Goal: Transaction & Acquisition: Purchase product/service

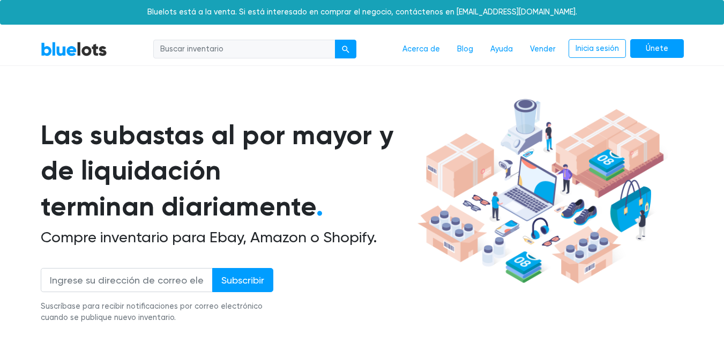
click at [443, 219] on img at bounding box center [541, 191] width 254 height 195
click at [441, 222] on img at bounding box center [541, 191] width 254 height 195
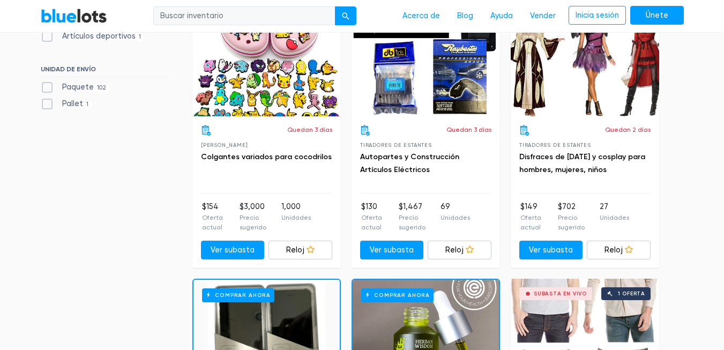
scroll to position [665, 0]
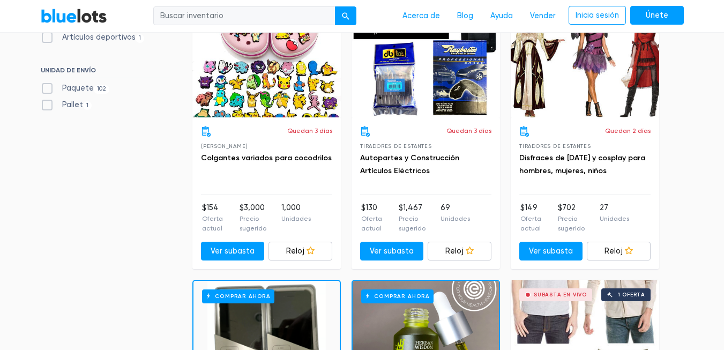
click at [269, 66] on div "Subasta en vivo 1 oferta" at bounding box center [266, 61] width 149 height 113
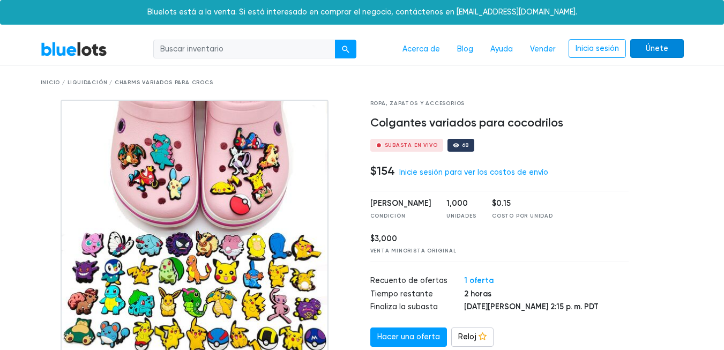
click at [670, 48] on link "Únete" at bounding box center [658, 48] width 54 height 19
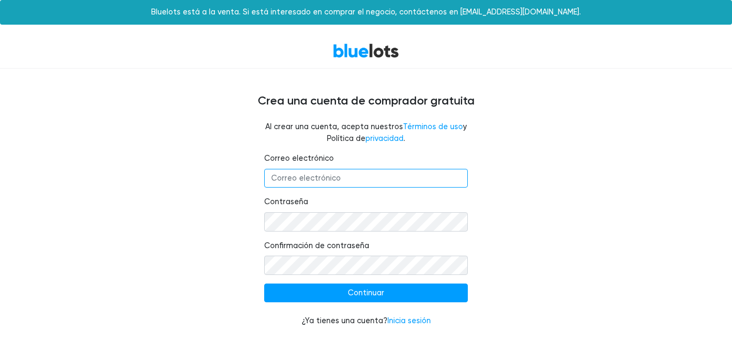
click at [368, 176] on input "Correo electrónico" at bounding box center [366, 178] width 204 height 19
type input "wilfridcashflow@gmail.com"
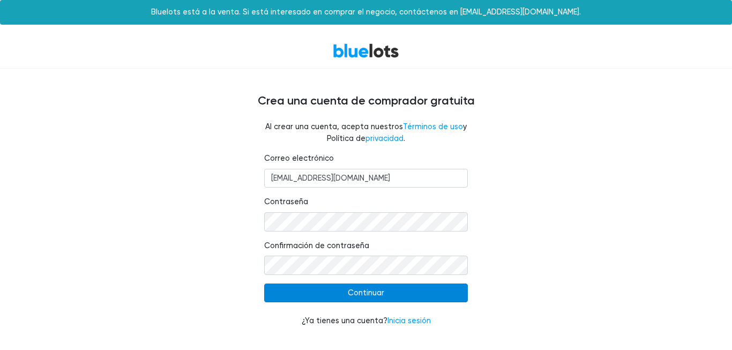
click at [412, 300] on input "Continuar" at bounding box center [366, 293] width 204 height 19
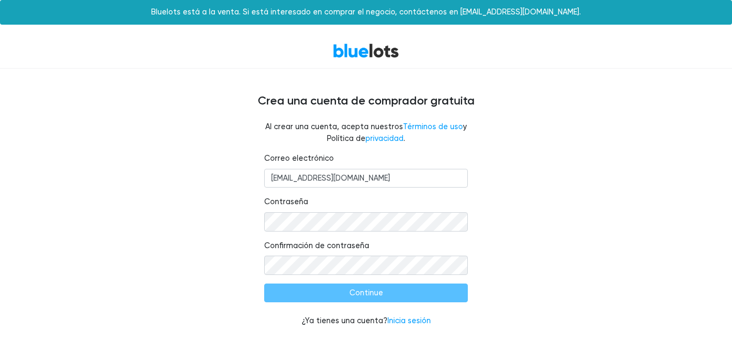
type input "Continue"
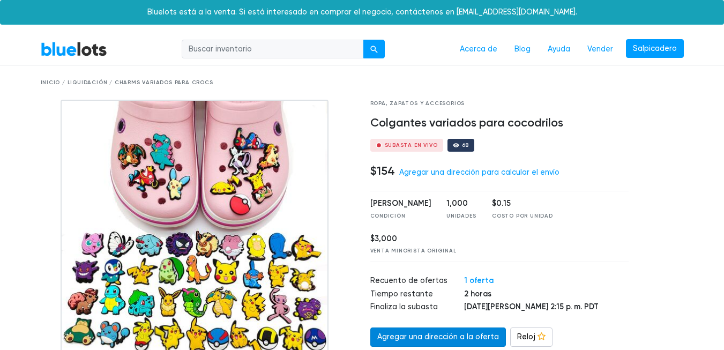
click at [437, 338] on link "Agregar una dirección a la oferta" at bounding box center [438, 337] width 136 height 19
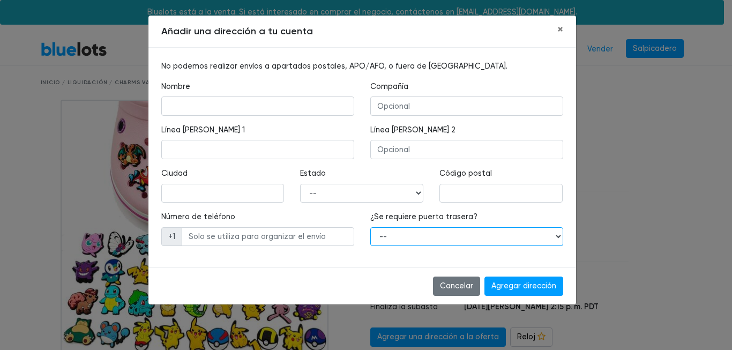
click at [558, 240] on select "-- Sí No" at bounding box center [466, 236] width 193 height 19
click at [610, 227] on div "Añadir una dirección a tu cuenta × No podemos realizar envíos a apartados posta…" at bounding box center [366, 175] width 732 height 350
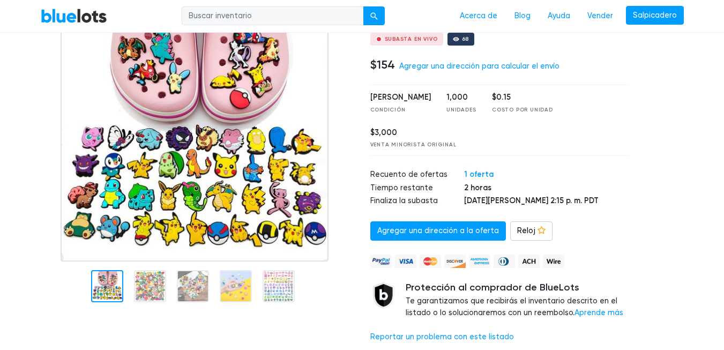
scroll to position [107, 0]
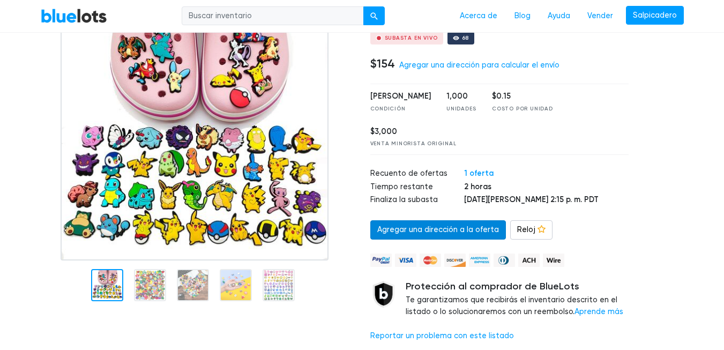
click at [485, 235] on link "Agregar una dirección a la oferta" at bounding box center [438, 229] width 136 height 19
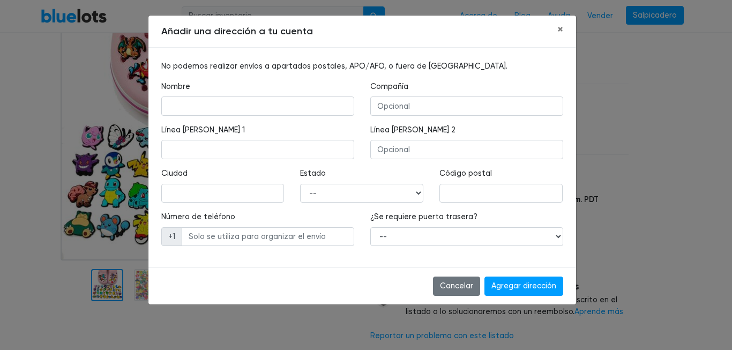
click at [87, 192] on div "Añadir una dirección a tu cuenta × No podemos realizar envíos a apartados posta…" at bounding box center [366, 175] width 732 height 350
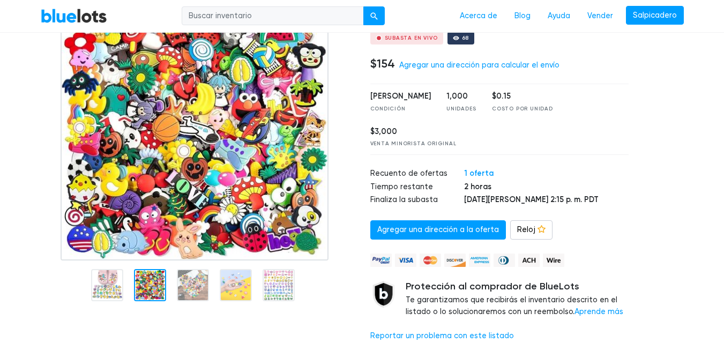
click at [155, 284] on div at bounding box center [150, 285] width 32 height 32
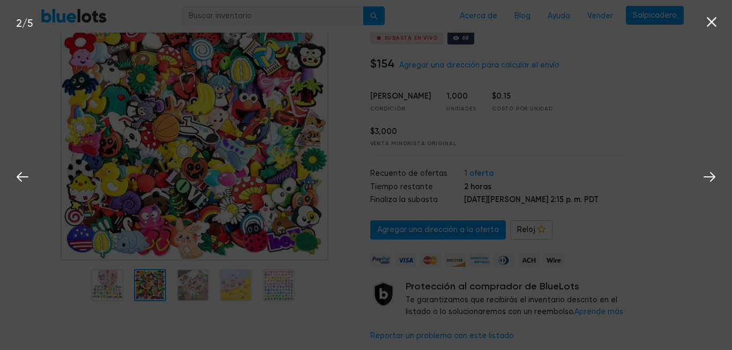
click at [181, 284] on div "2 / 5" at bounding box center [366, 175] width 732 height 350
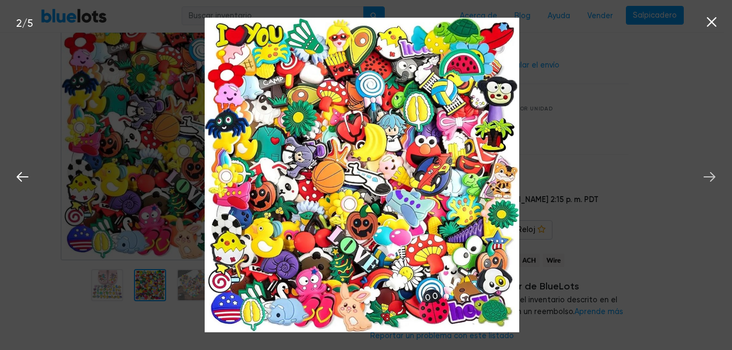
click at [712, 173] on icon at bounding box center [710, 177] width 12 height 10
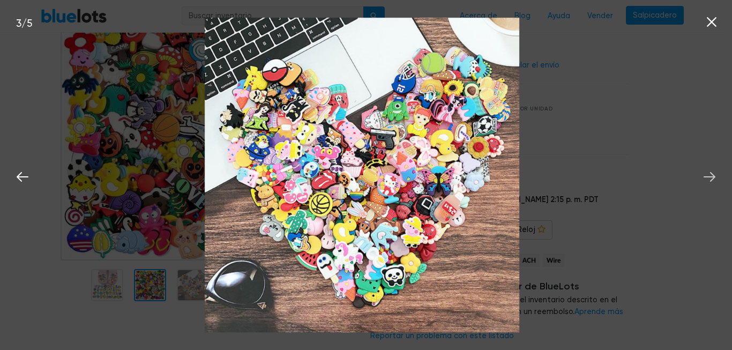
click at [712, 173] on icon at bounding box center [710, 177] width 12 height 10
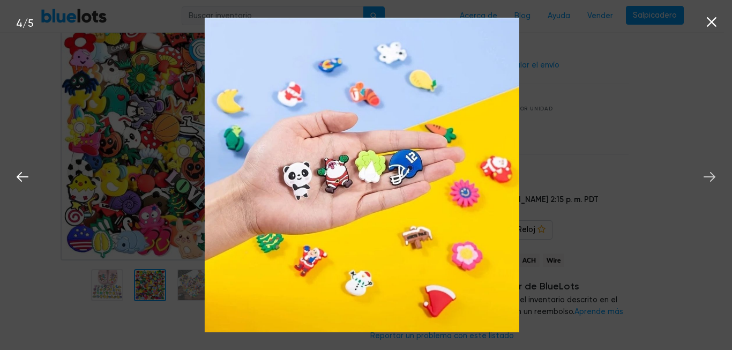
click at [712, 173] on icon at bounding box center [710, 177] width 12 height 10
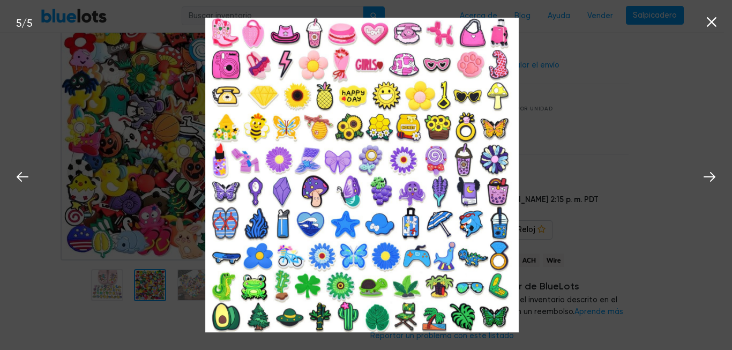
click at [710, 23] on icon at bounding box center [712, 22] width 10 height 10
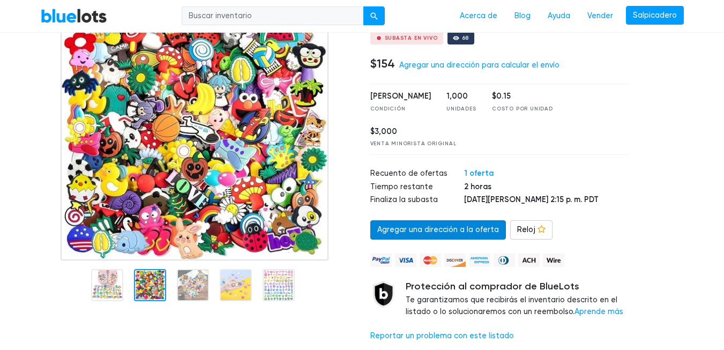
click at [454, 225] on link "Agregar una dirección a la oferta" at bounding box center [438, 229] width 136 height 19
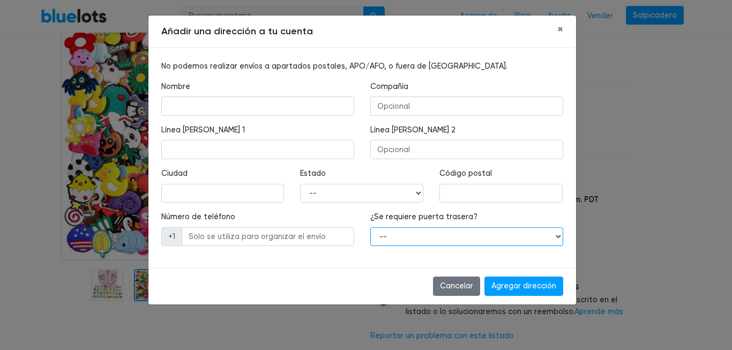
click at [557, 234] on select "-- Sí No" at bounding box center [466, 236] width 193 height 19
select select "0"
click at [370, 227] on select "-- Sí No" at bounding box center [466, 236] width 193 height 19
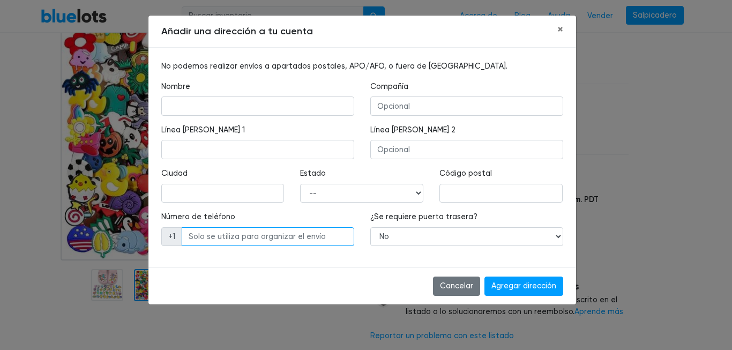
click at [307, 236] on input "text" at bounding box center [268, 236] width 173 height 19
type input "2673203419"
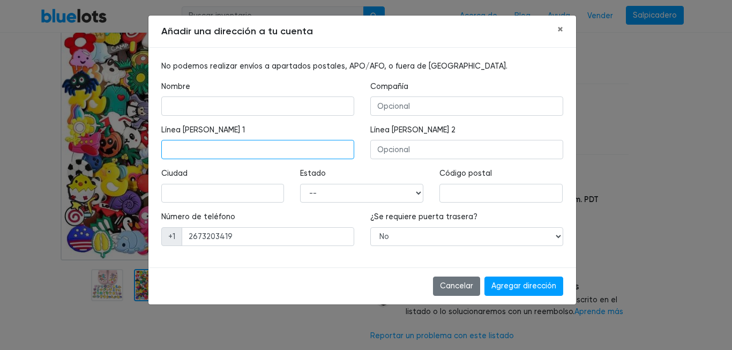
click at [178, 145] on input "text" at bounding box center [257, 149] width 193 height 19
type input "4021 lawndale st"
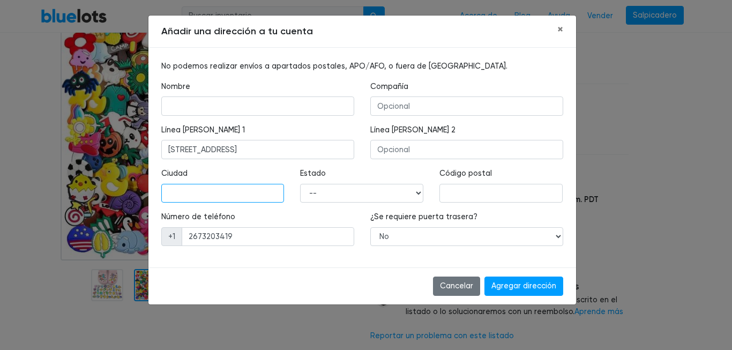
type input "philadphia"
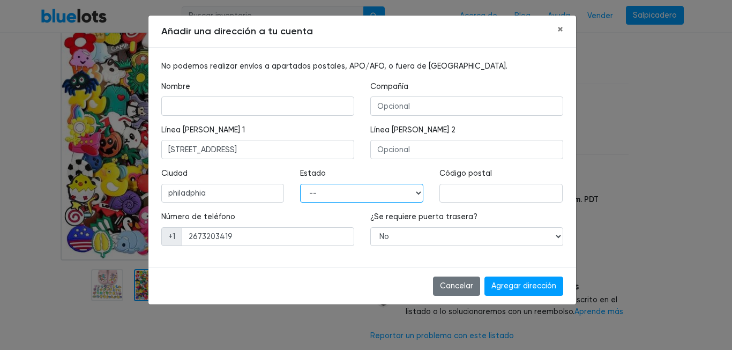
select select "PA"
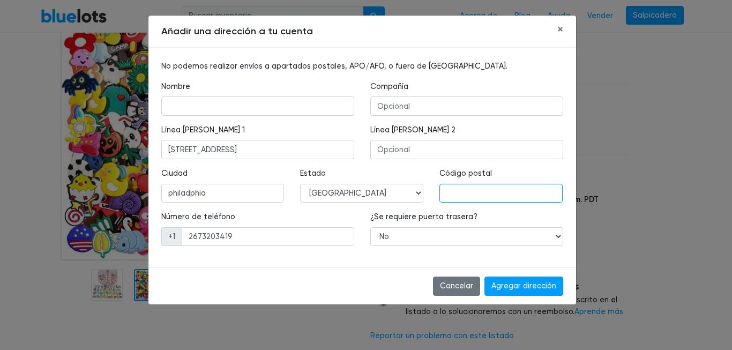
type input "19124"
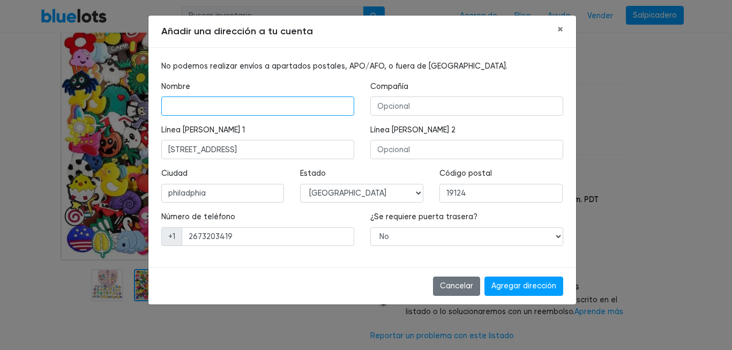
click at [266, 101] on input "text" at bounding box center [257, 106] width 193 height 19
type input "wilfrido valdez"
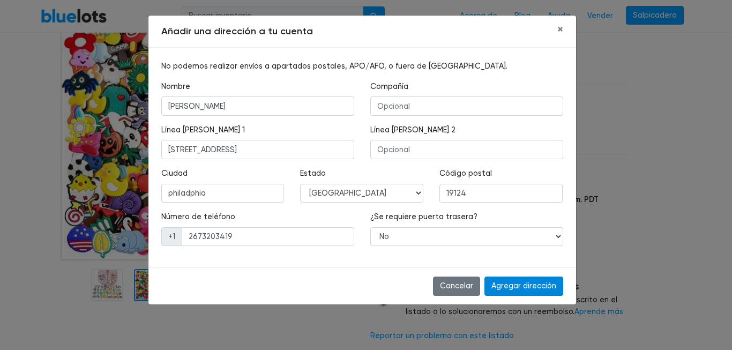
click at [549, 287] on input "Add Address" at bounding box center [524, 286] width 79 height 19
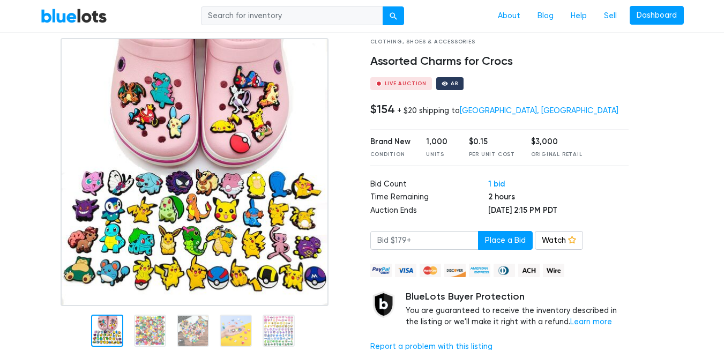
scroll to position [64, 0]
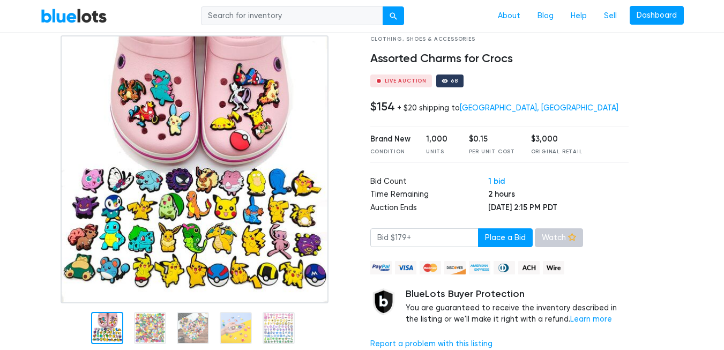
click at [566, 242] on link "Watch" at bounding box center [559, 237] width 48 height 19
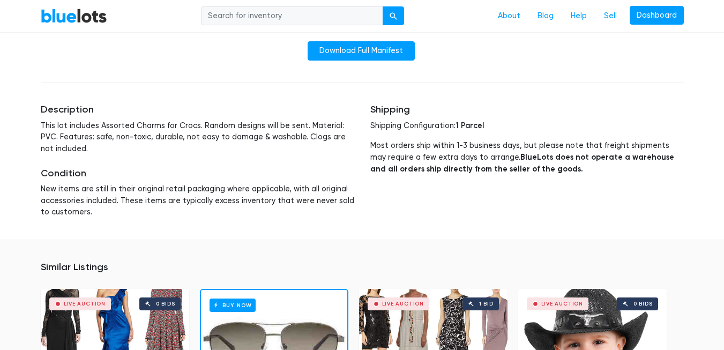
scroll to position [515, 0]
